Goal: Information Seeking & Learning: Check status

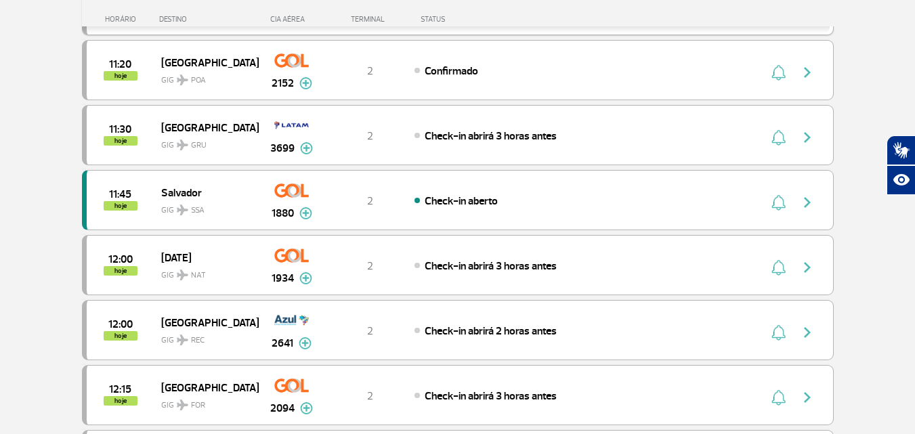
scroll to position [948, 0]
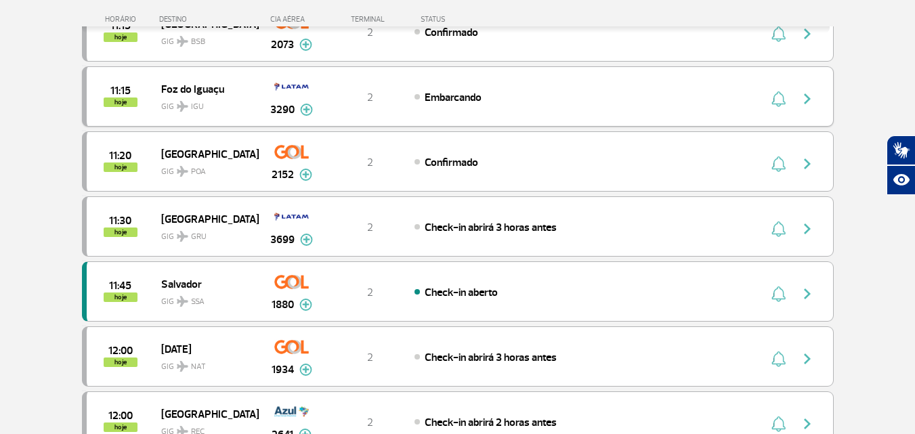
click at [807, 98] on img "button" at bounding box center [807, 99] width 16 height 16
